Goal: Download file/media

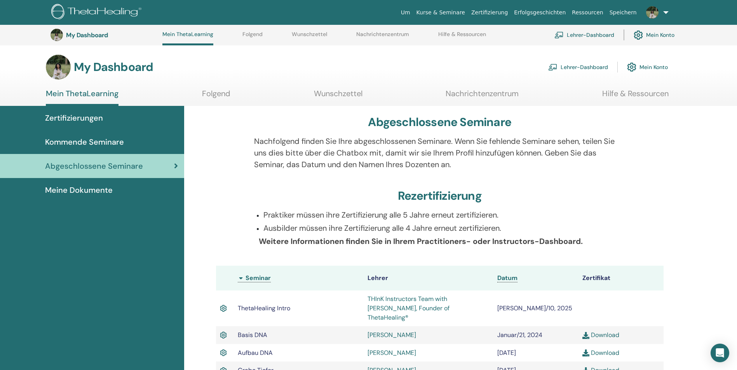
scroll to position [448, 0]
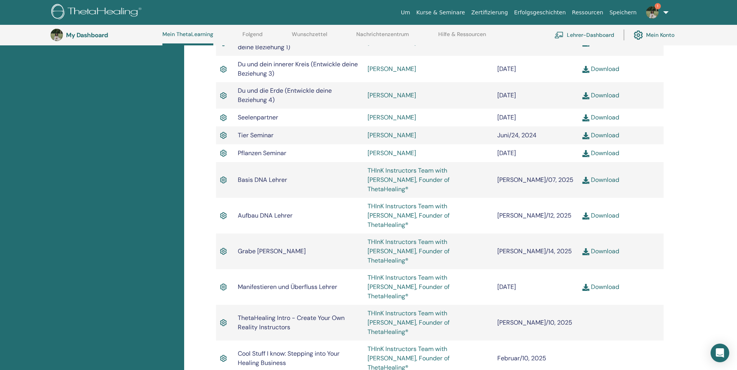
click at [605, 91] on link "Download" at bounding box center [600, 95] width 37 height 8
click at [682, 83] on div "Abgeschlossene Seminare Nachfolgend finden Sie Ihre abgeschlossenen Seminare. W…" at bounding box center [460, 87] width 552 height 858
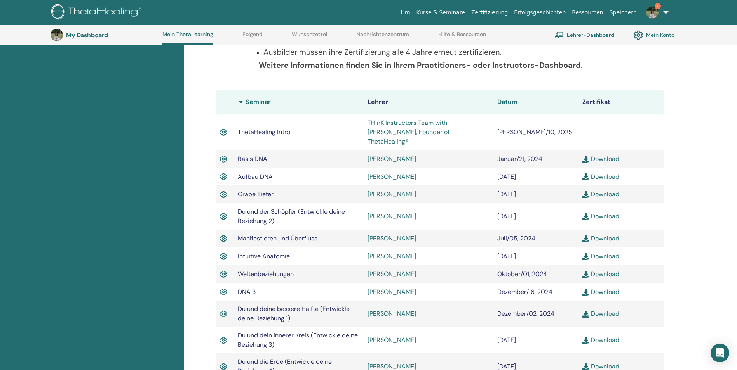
scroll to position [176, 0]
click at [191, 34] on link "Mein ThetaLearning" at bounding box center [187, 38] width 51 height 14
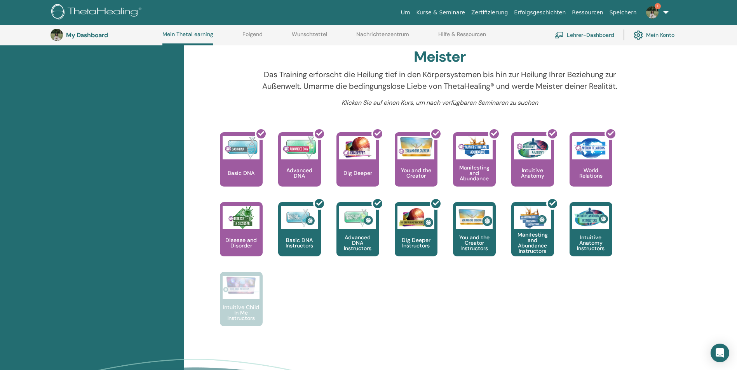
scroll to position [254, 0]
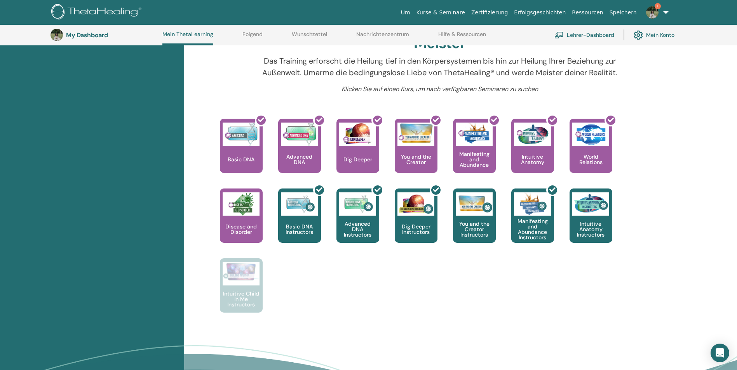
click at [600, 32] on link "Lehrer-Dashboard" at bounding box center [584, 34] width 60 height 17
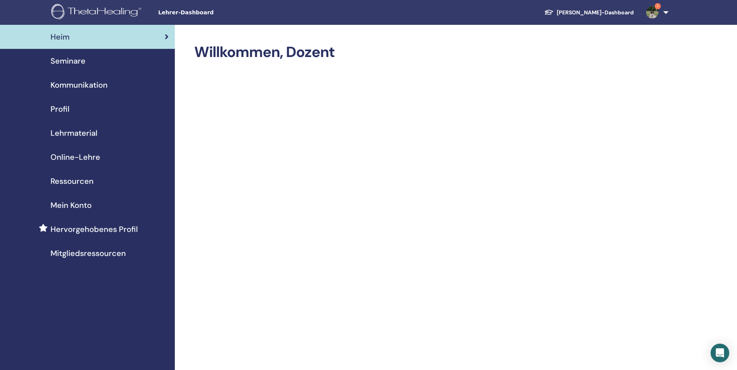
click at [71, 61] on span "Seminare" at bounding box center [67, 61] width 35 height 12
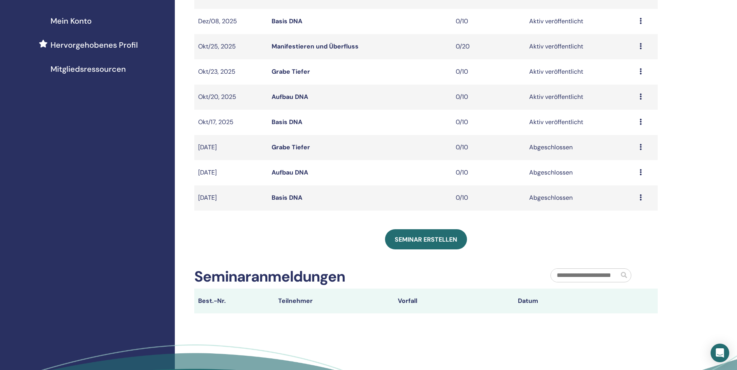
scroll to position [233, 0]
